Goal: Find specific page/section: Find specific page/section

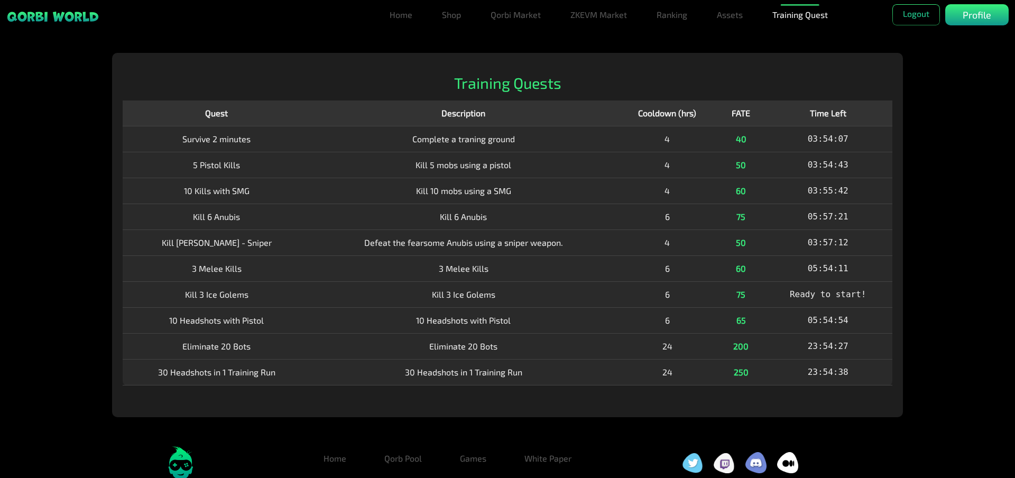
click at [676, 172] on td "4" at bounding box center [667, 165] width 103 height 26
